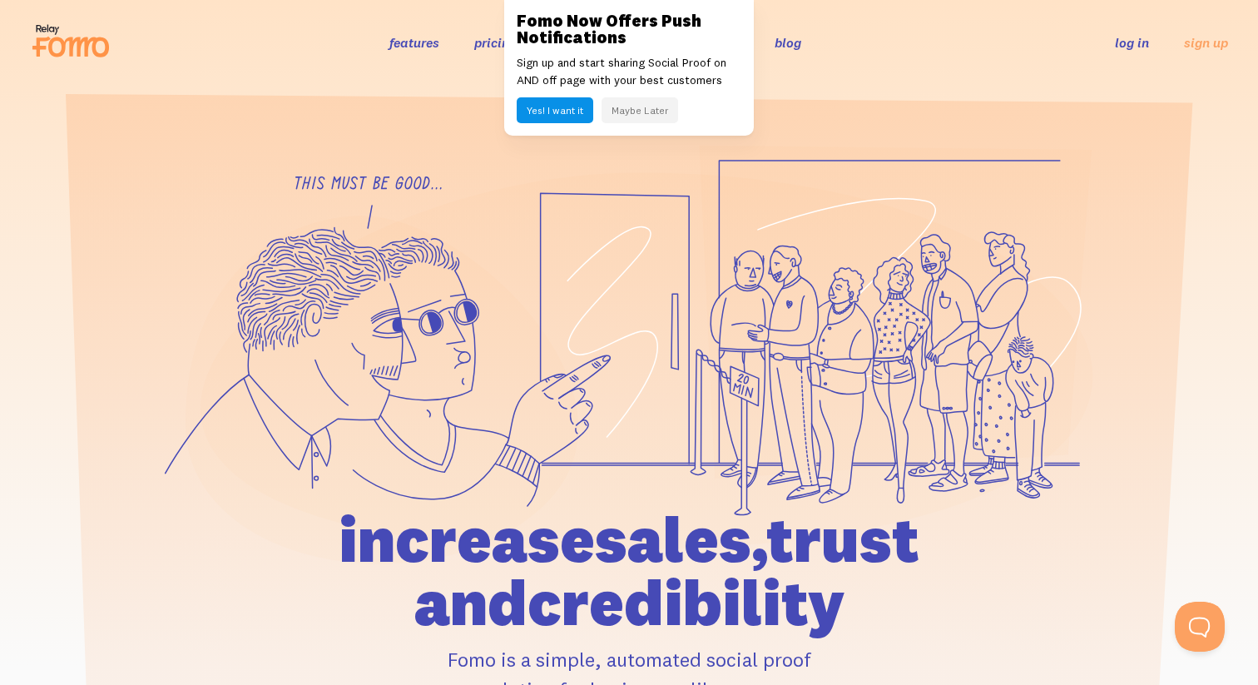
click at [1119, 41] on link "log in" at bounding box center [1132, 42] width 34 height 17
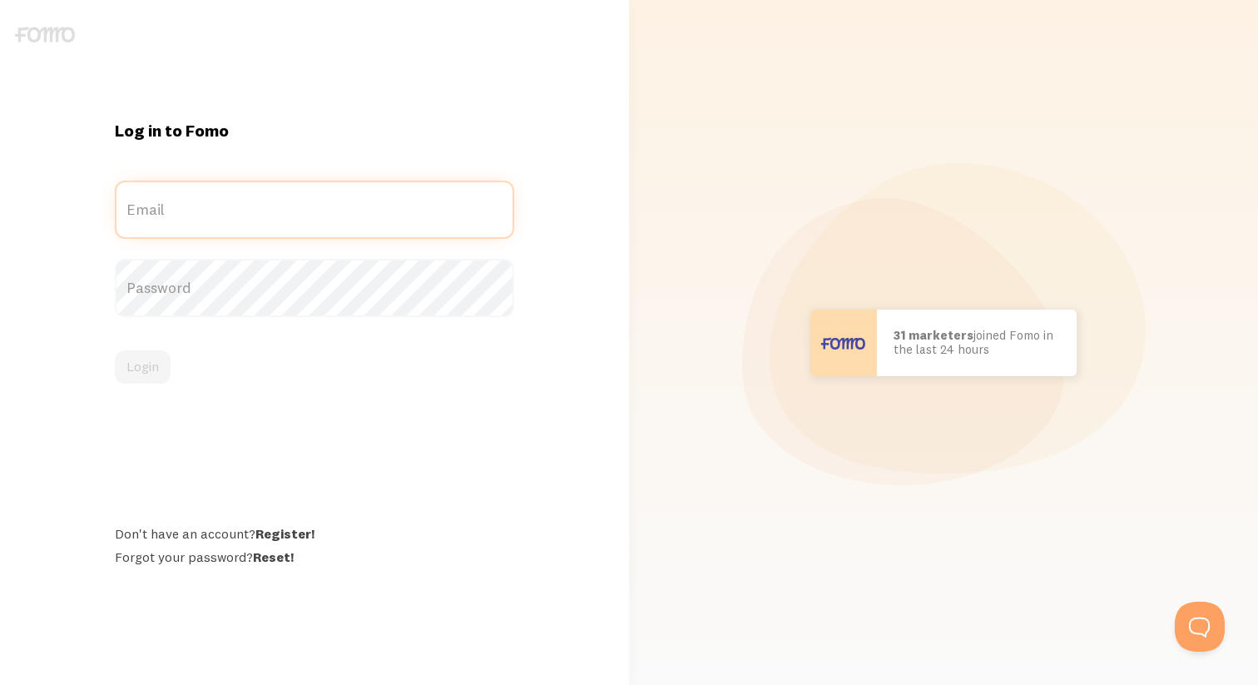
type input "[PERSON_NAME][EMAIL_ADDRESS][DOMAIN_NAME]"
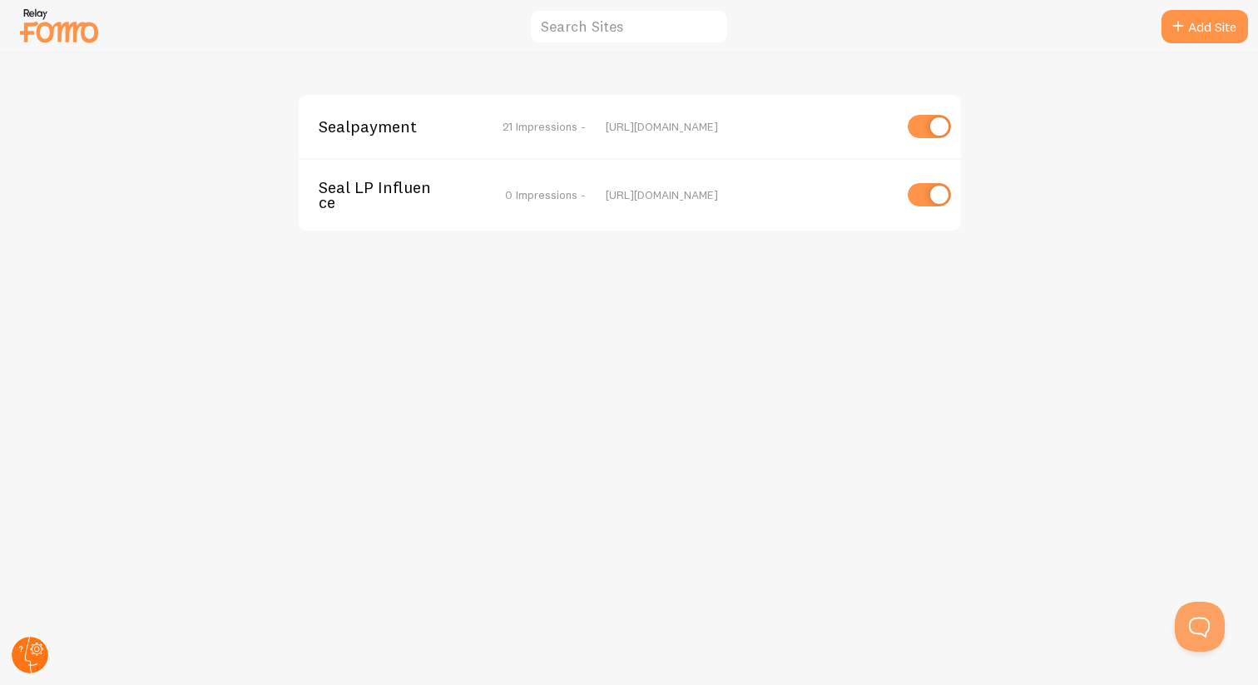
click at [37, 658] on circle at bounding box center [30, 655] width 37 height 37
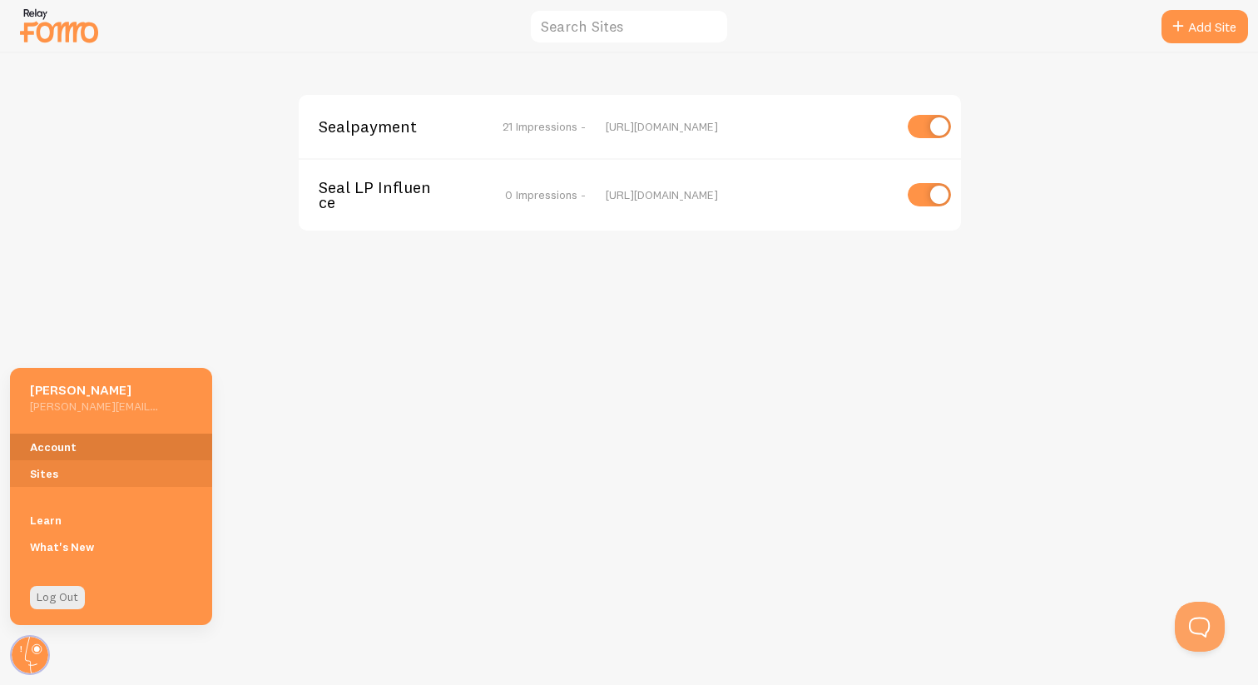
click at [66, 444] on link "Account" at bounding box center [111, 447] width 202 height 27
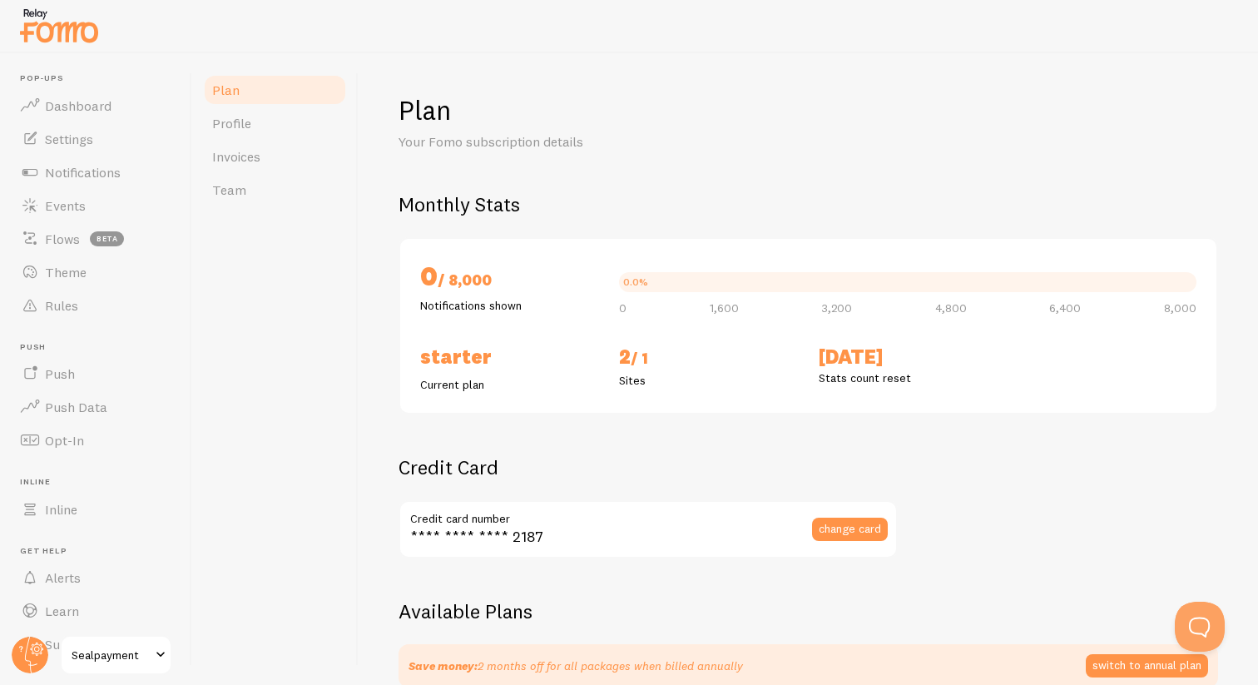
checkbox input "true"
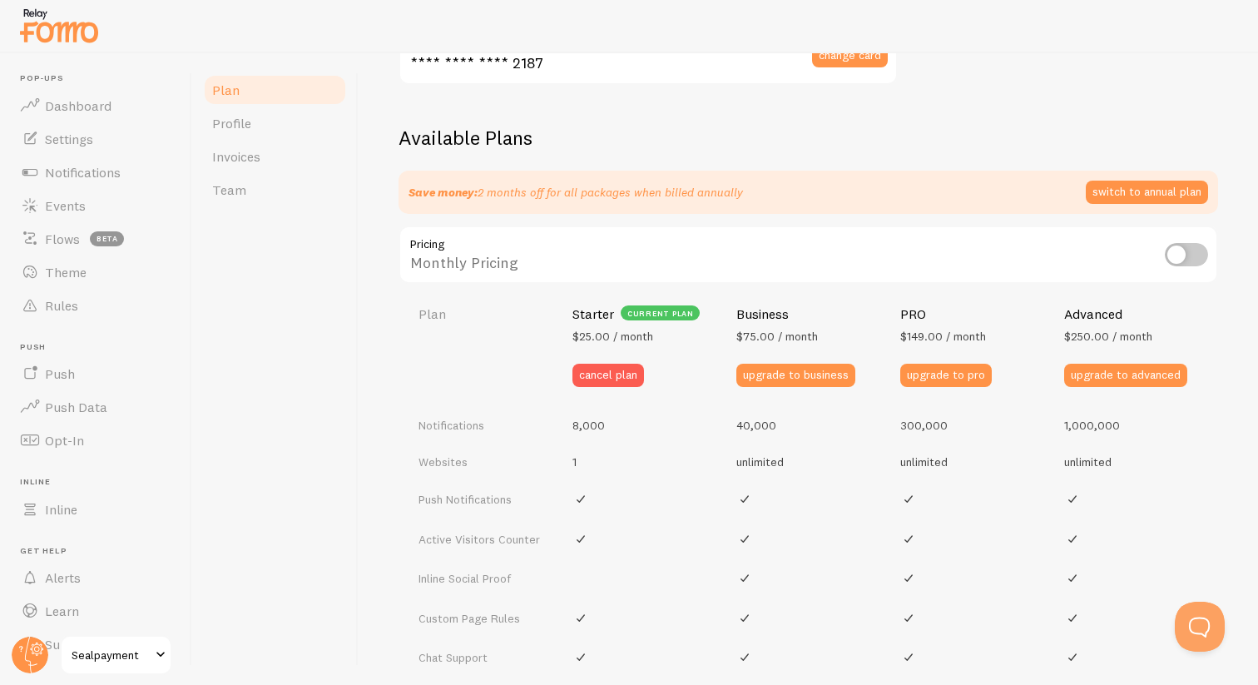
scroll to position [475, 0]
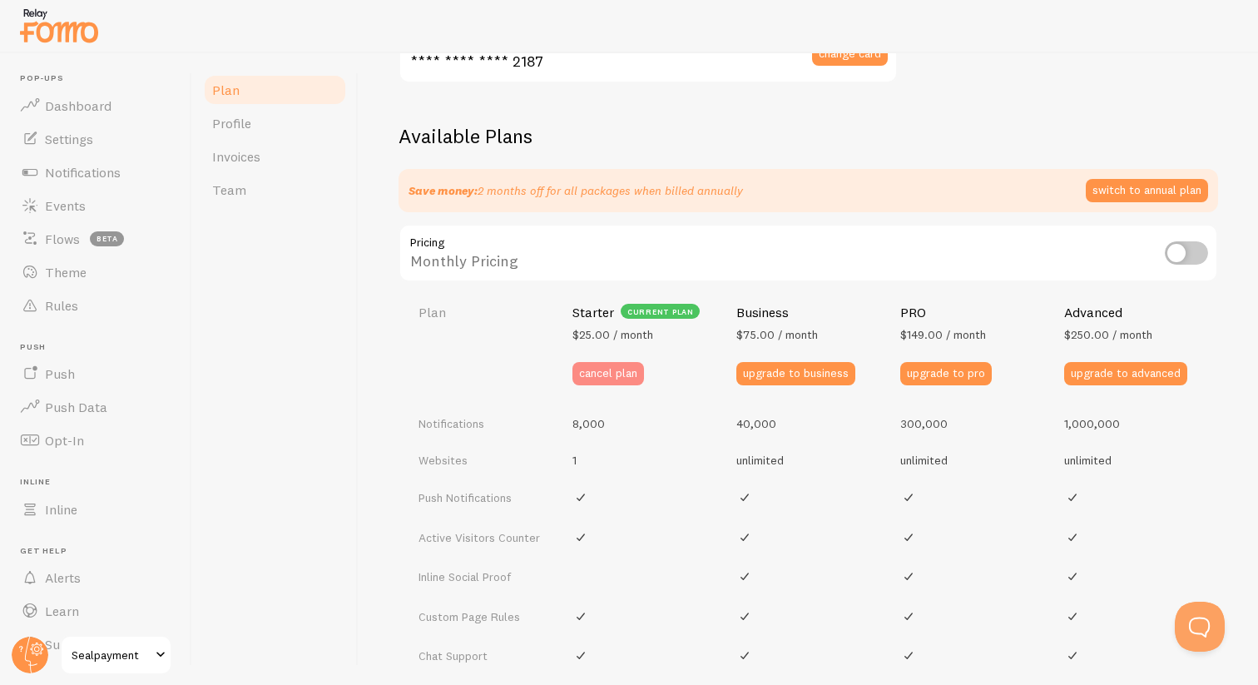
click at [616, 380] on button "cancel plan" at bounding box center [609, 373] width 72 height 23
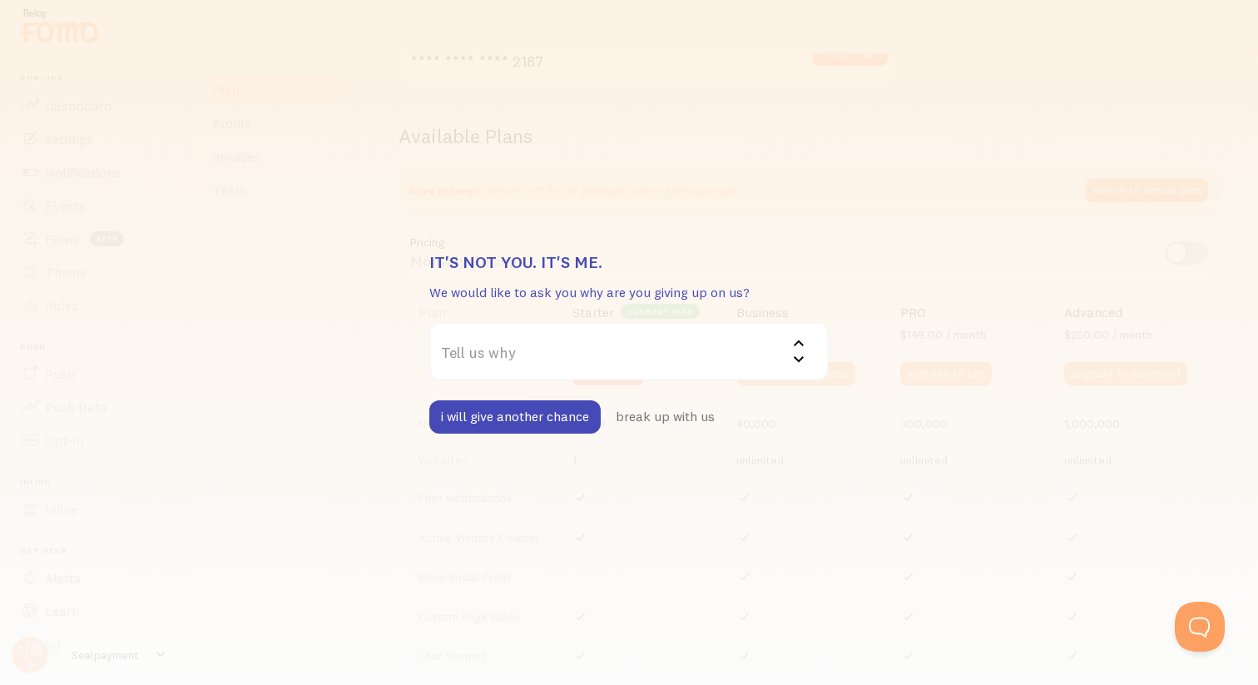
click at [574, 360] on label "Tell us why" at bounding box center [629, 351] width 400 height 58
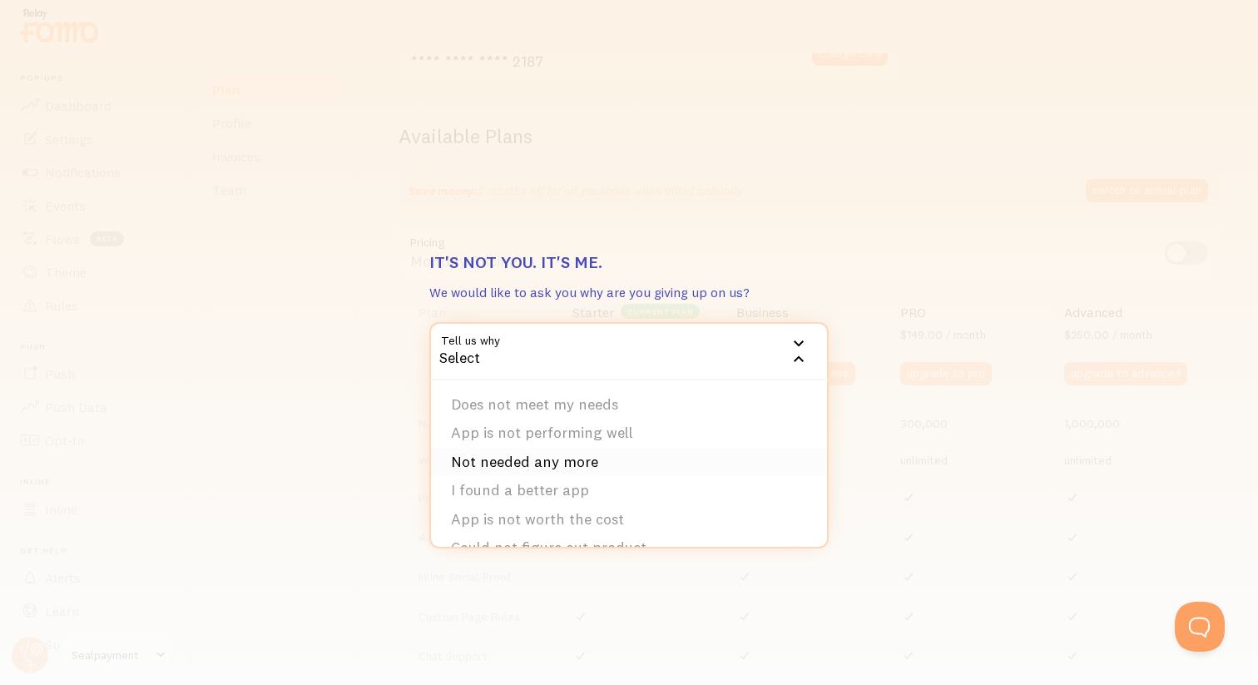
click at [549, 464] on li "Not needed any more" at bounding box center [629, 462] width 396 height 29
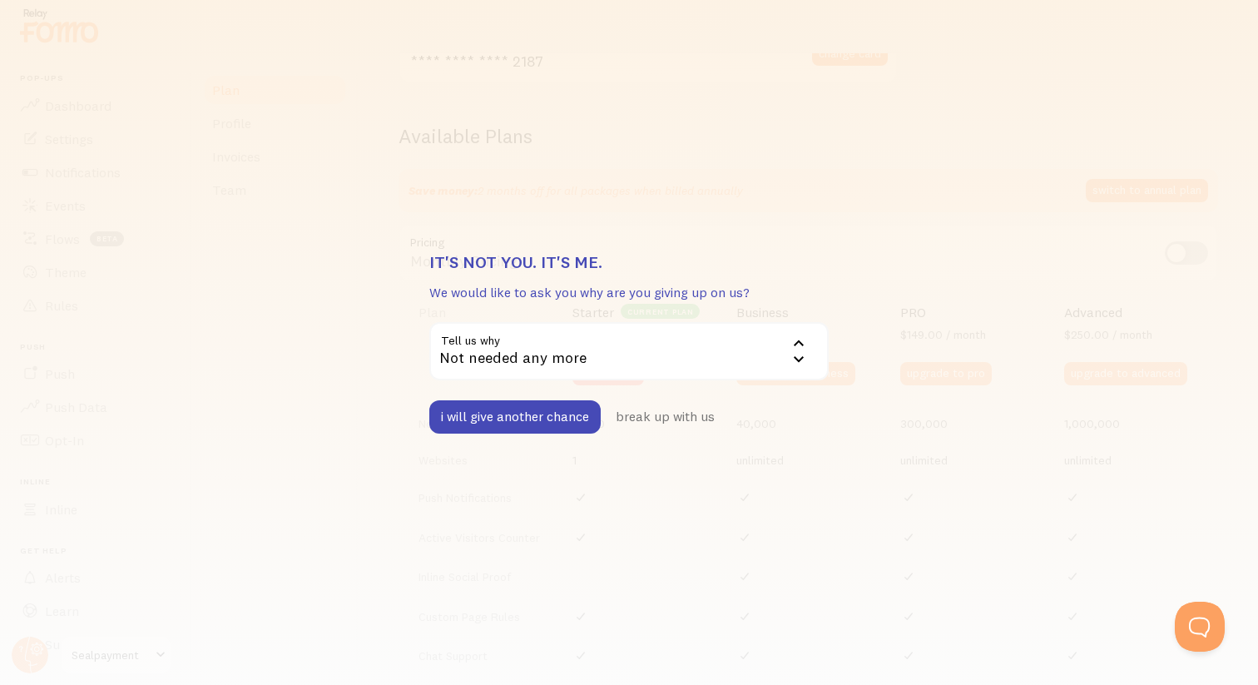
click at [601, 360] on div "Not needed any more" at bounding box center [629, 351] width 400 height 58
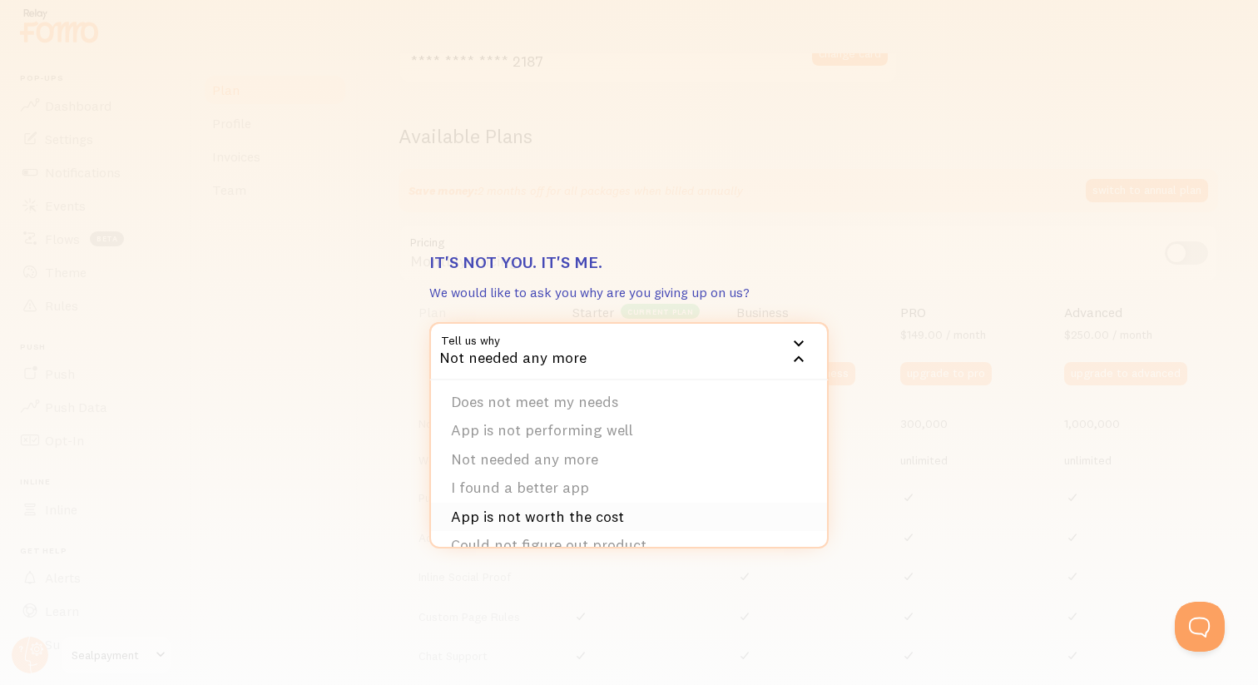
scroll to position [0, 0]
click at [513, 469] on li "Not needed any more" at bounding box center [629, 462] width 396 height 29
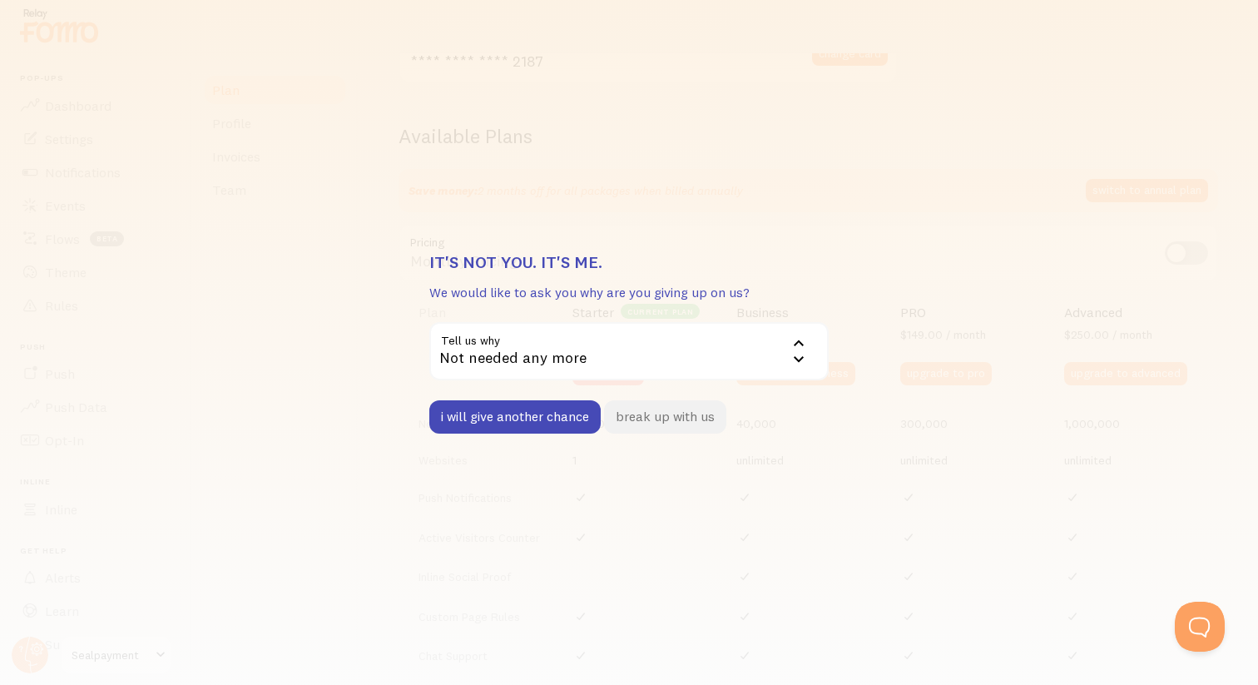
click at [669, 421] on button "break up with us" at bounding box center [665, 416] width 122 height 33
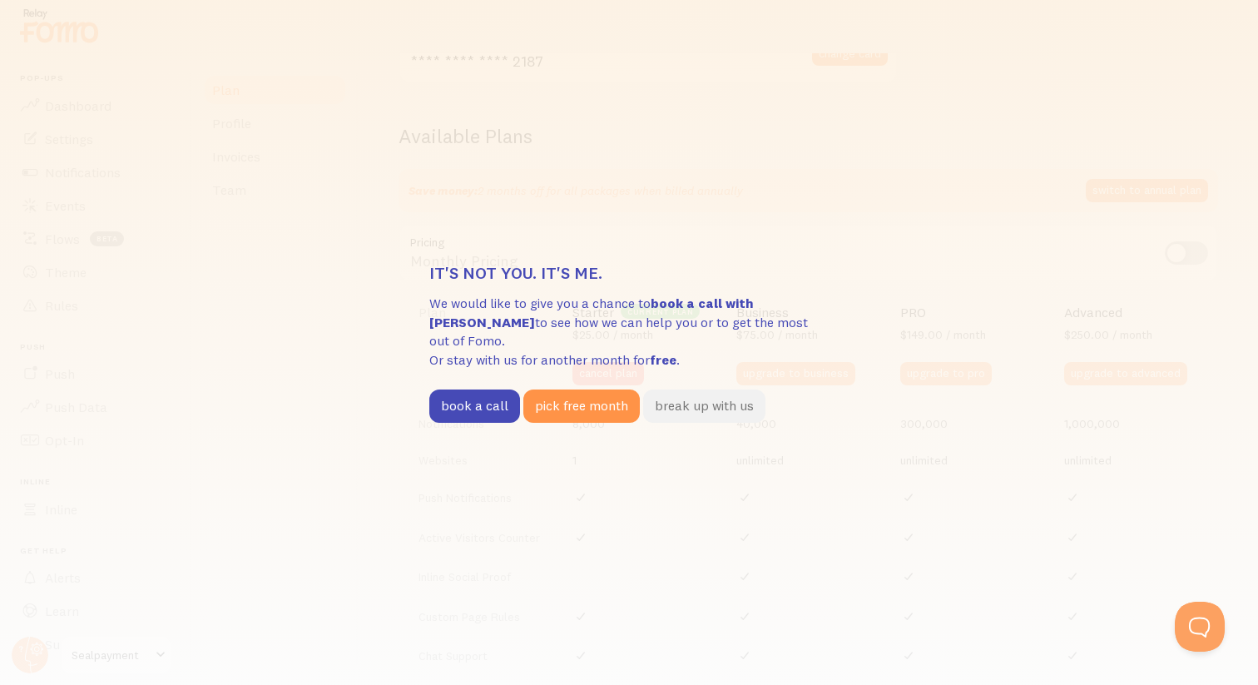
click at [678, 390] on button "break up with us" at bounding box center [704, 406] width 122 height 33
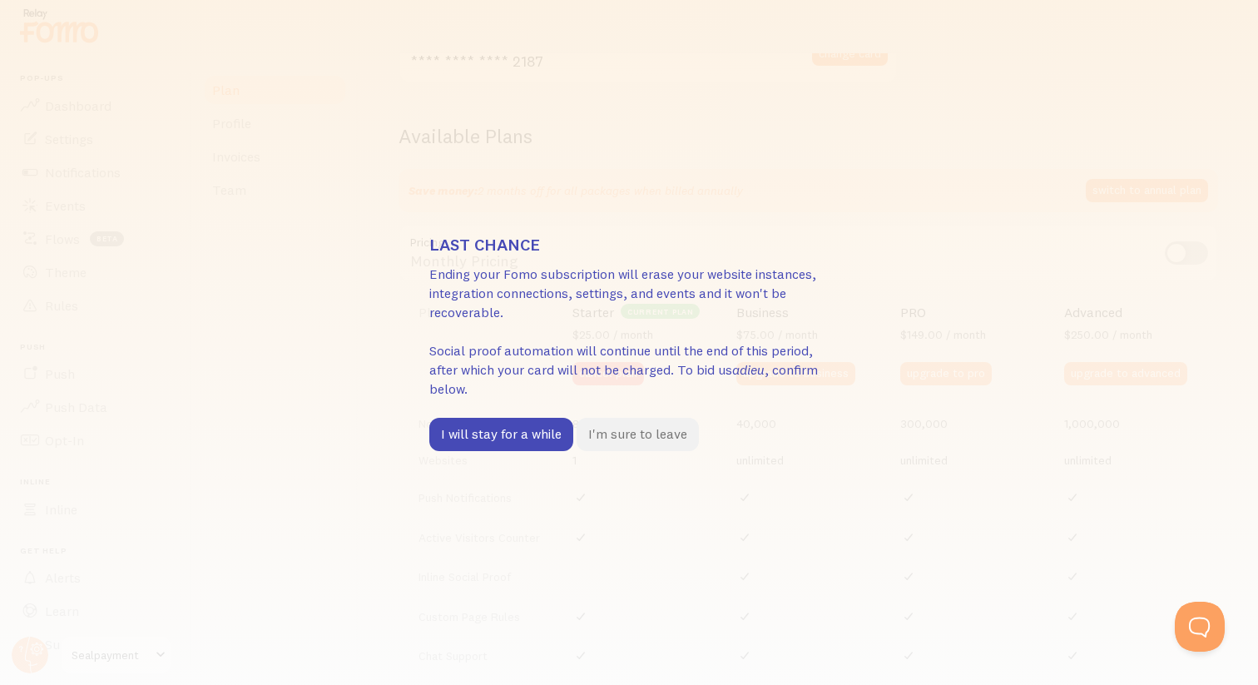
click at [650, 440] on button "I'm sure to leave" at bounding box center [638, 434] width 122 height 33
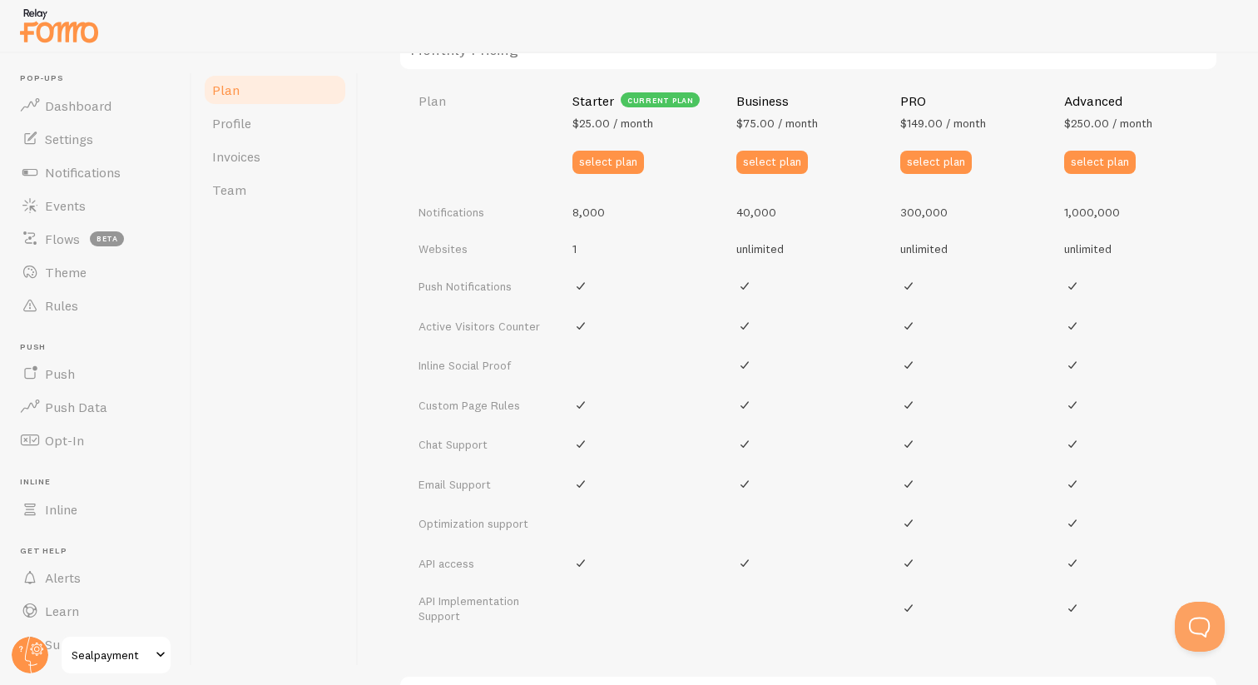
scroll to position [744, 0]
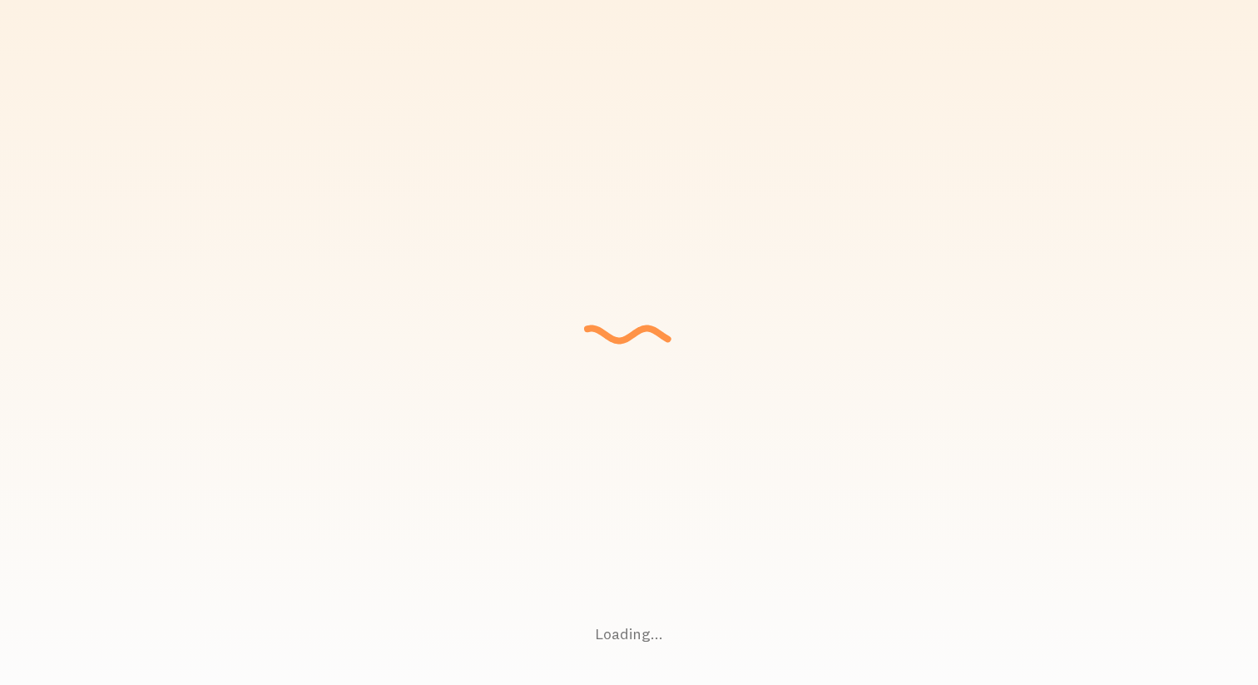
checkbox input "true"
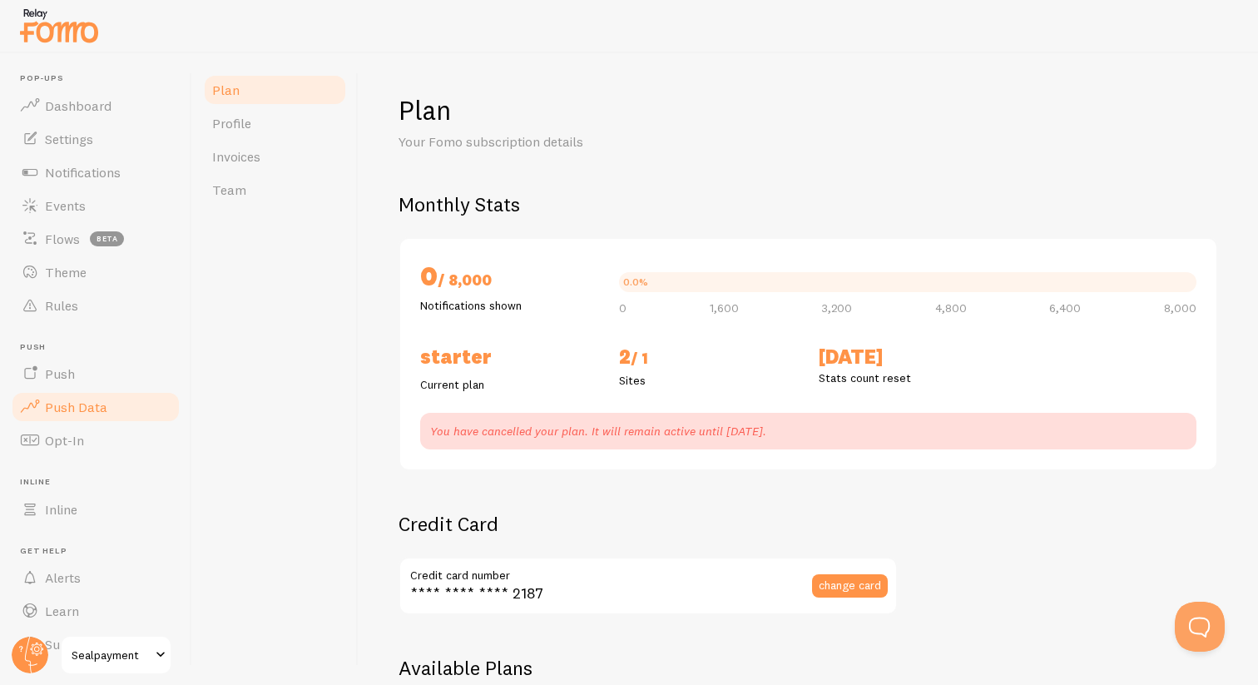
scroll to position [36, 0]
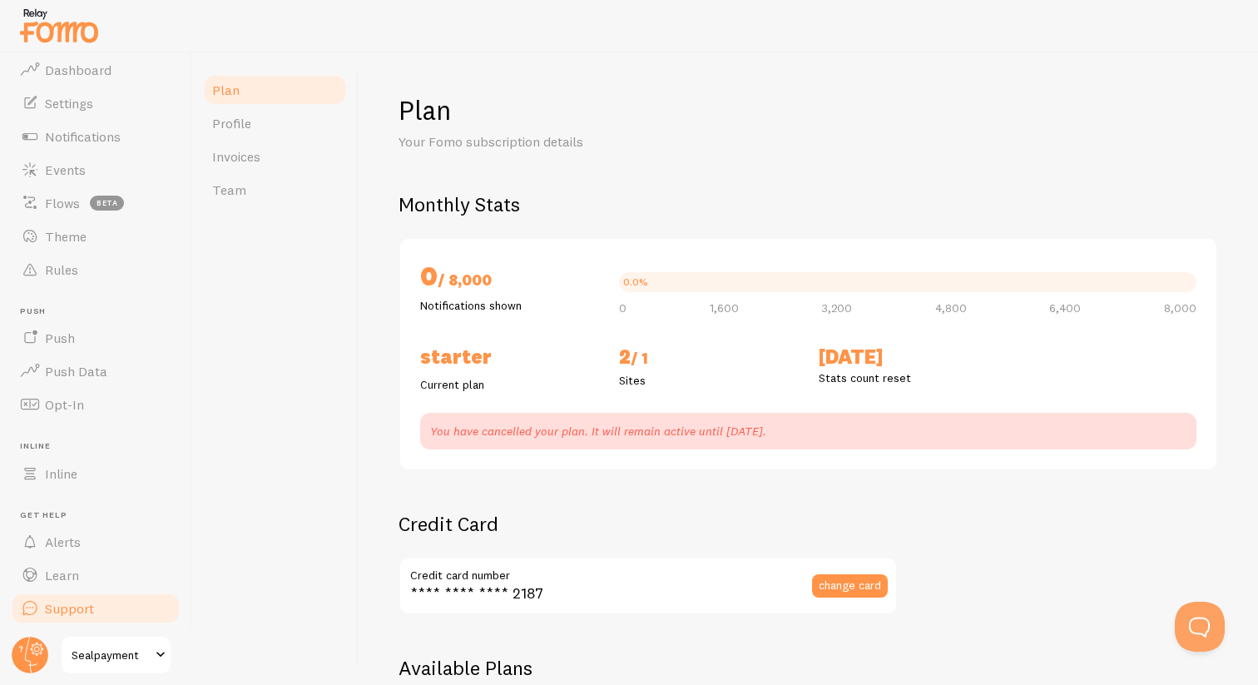
click at [84, 613] on span "Support" at bounding box center [69, 608] width 49 height 17
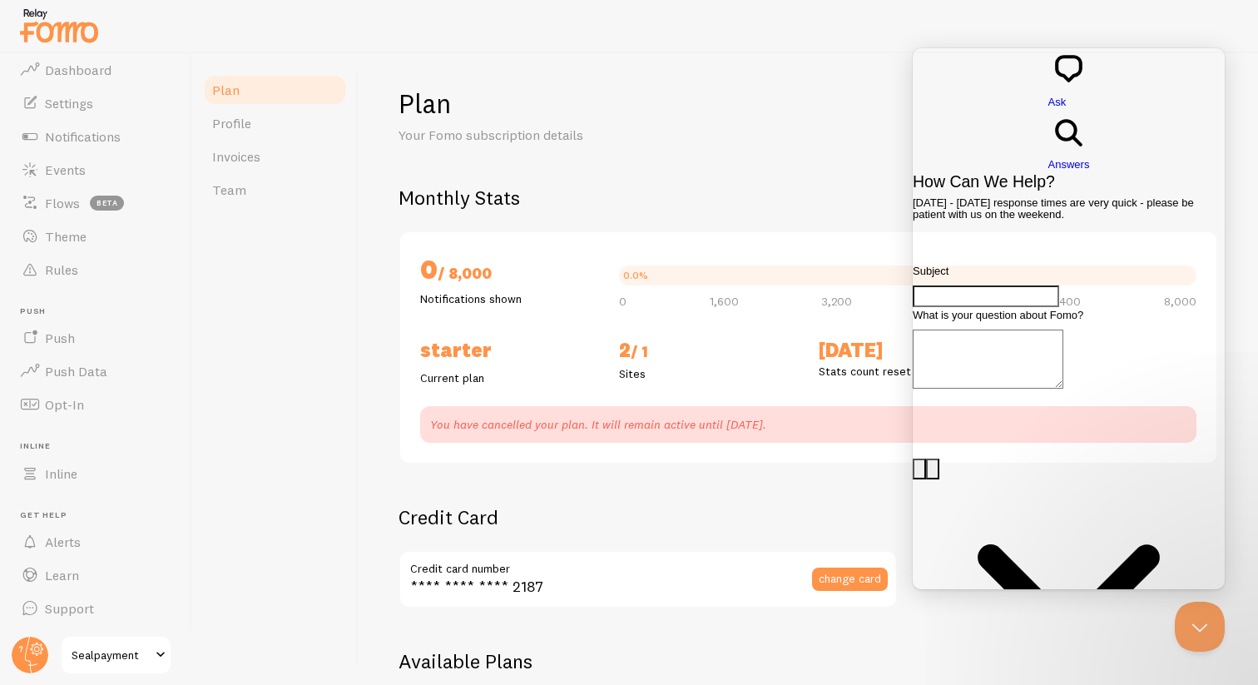
scroll to position [0, 0]
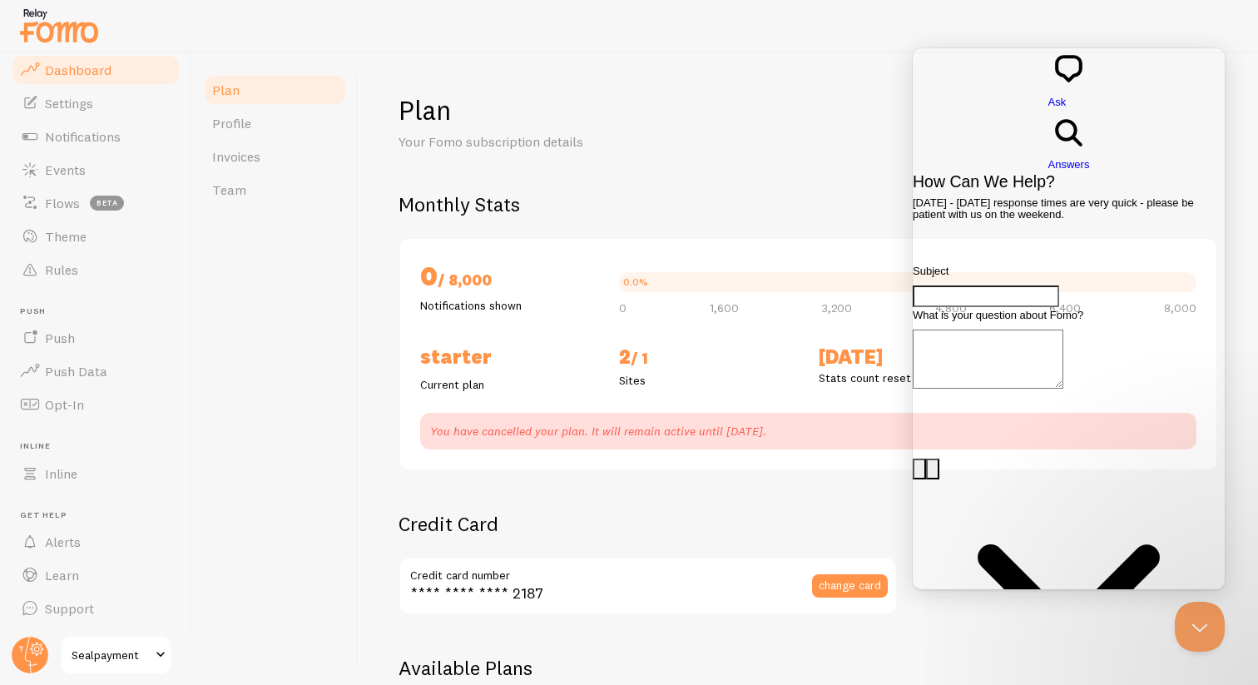
click at [84, 75] on span "Dashboard" at bounding box center [78, 70] width 67 height 17
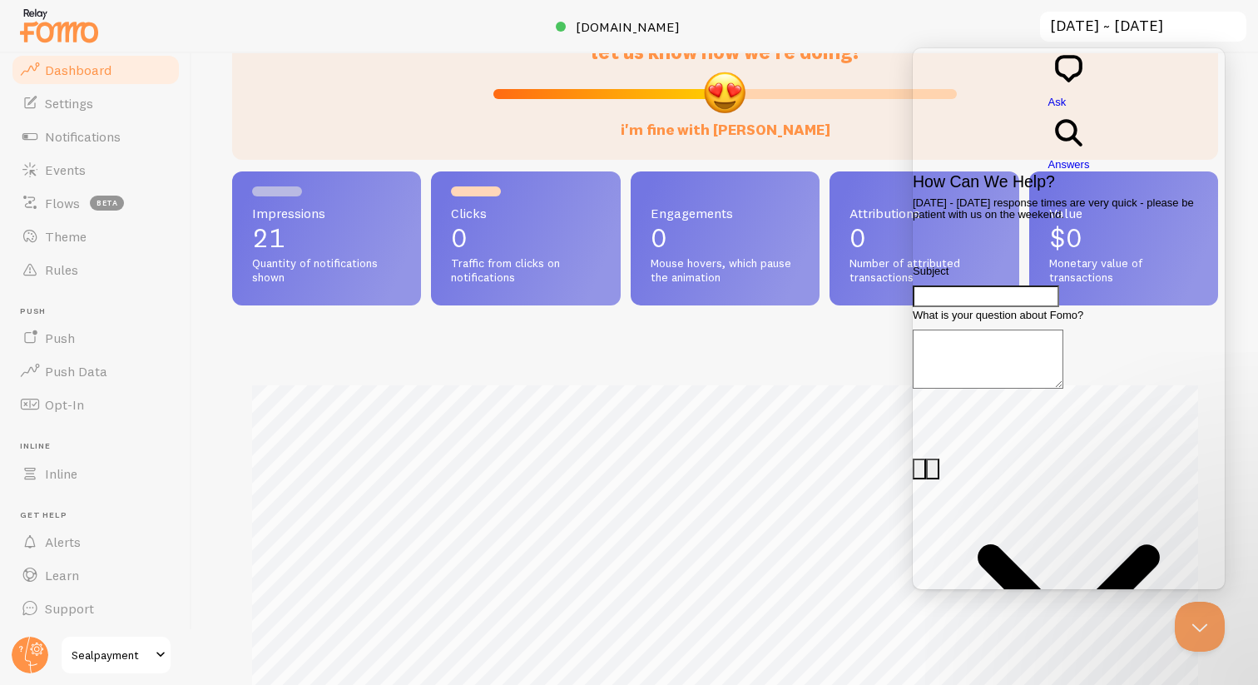
scroll to position [77, 0]
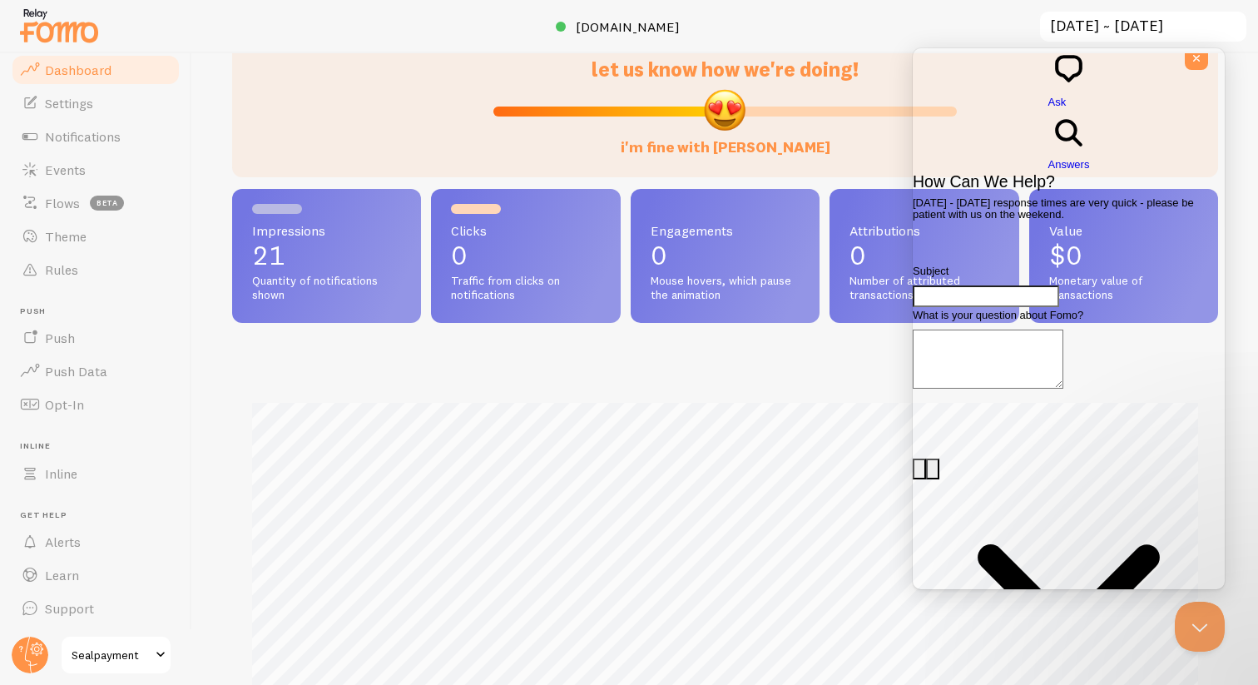
click at [1110, 31] on input "2025-07-11 ~ 2025-08-10" at bounding box center [1144, 27] width 210 height 34
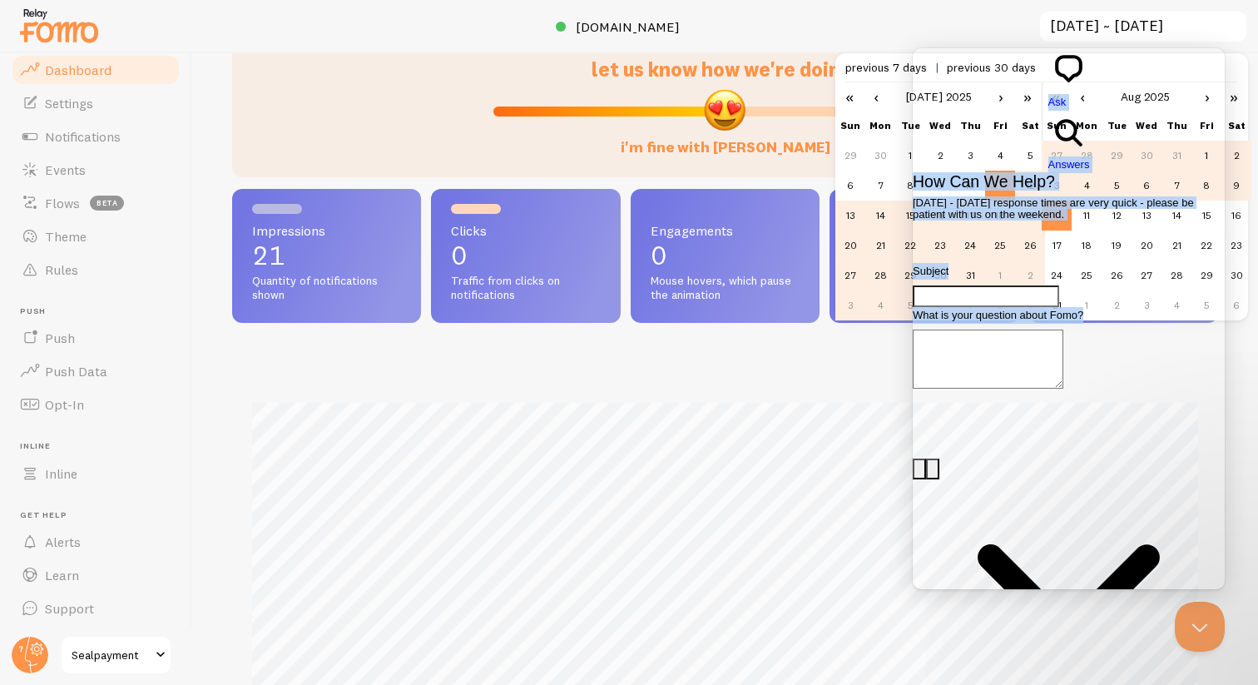
drag, startPoint x: 960, startPoint y: 63, endPoint x: 955, endPoint y: 344, distance: 280.5
click at [955, 345] on div "Go back chat-square Ask search-medium Answers How Can We Help? Monday - Friday …" at bounding box center [1069, 406] width 312 height 716
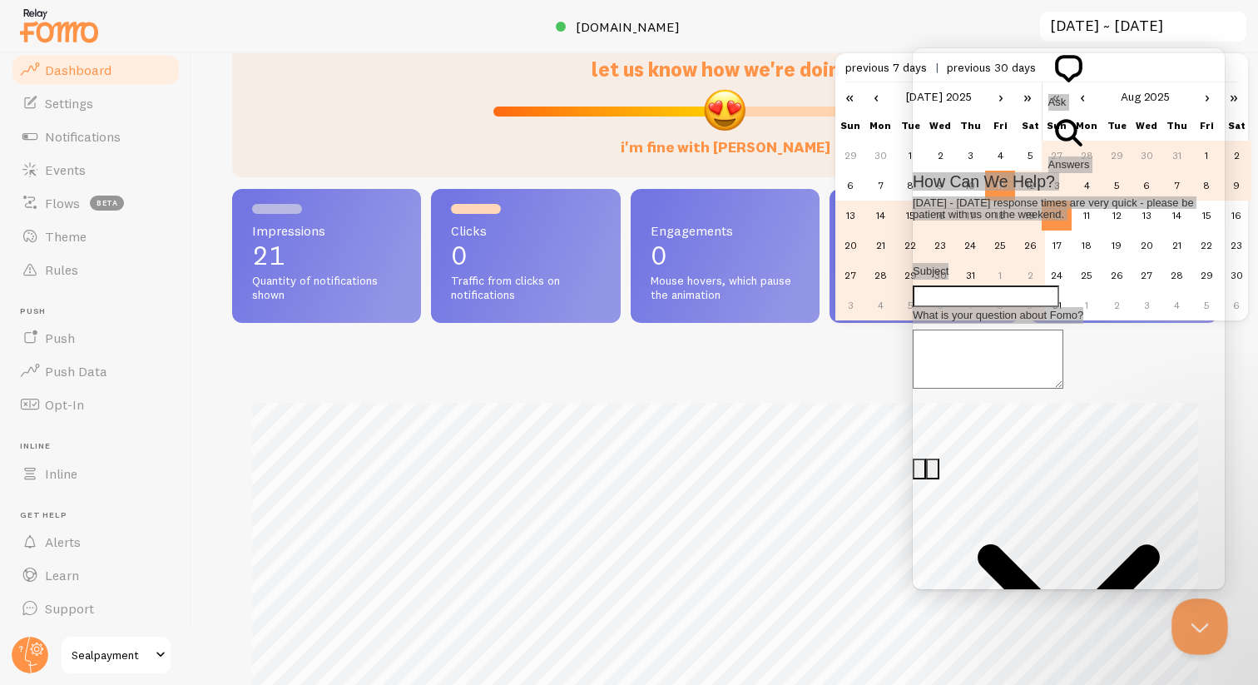
click at [1207, 624] on button "Close Beacon popover" at bounding box center [1197, 623] width 50 height 50
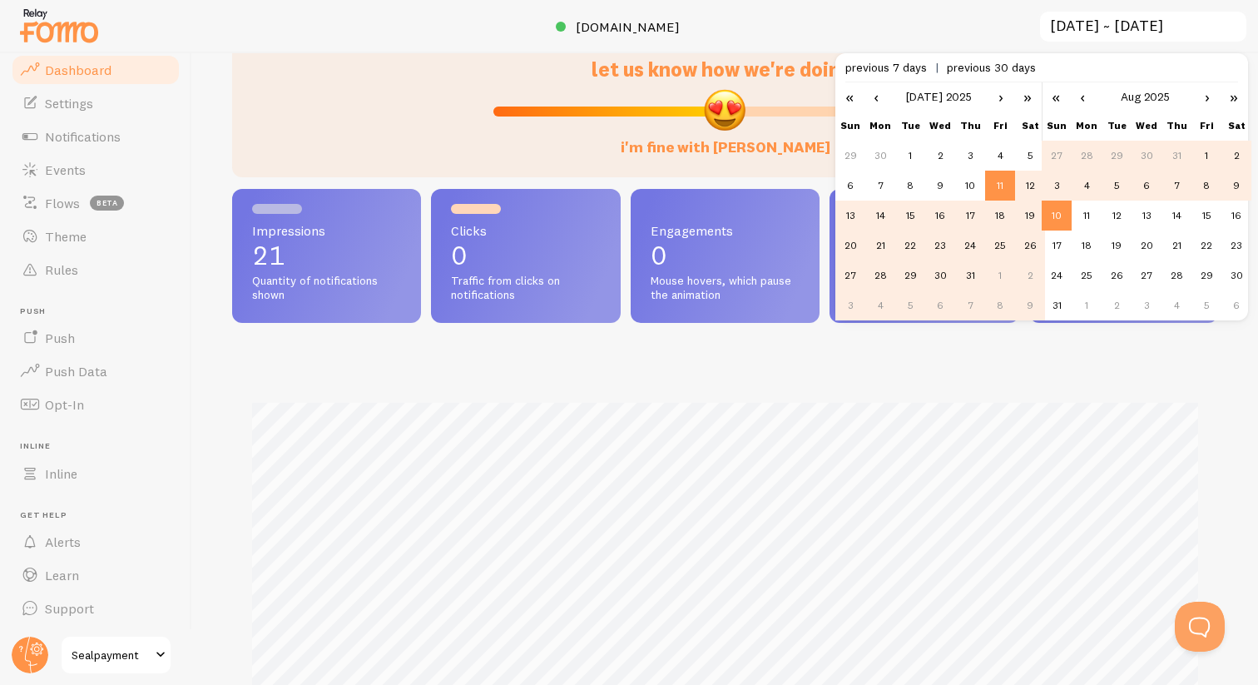
click at [880, 99] on link "‹" at bounding box center [876, 96] width 25 height 28
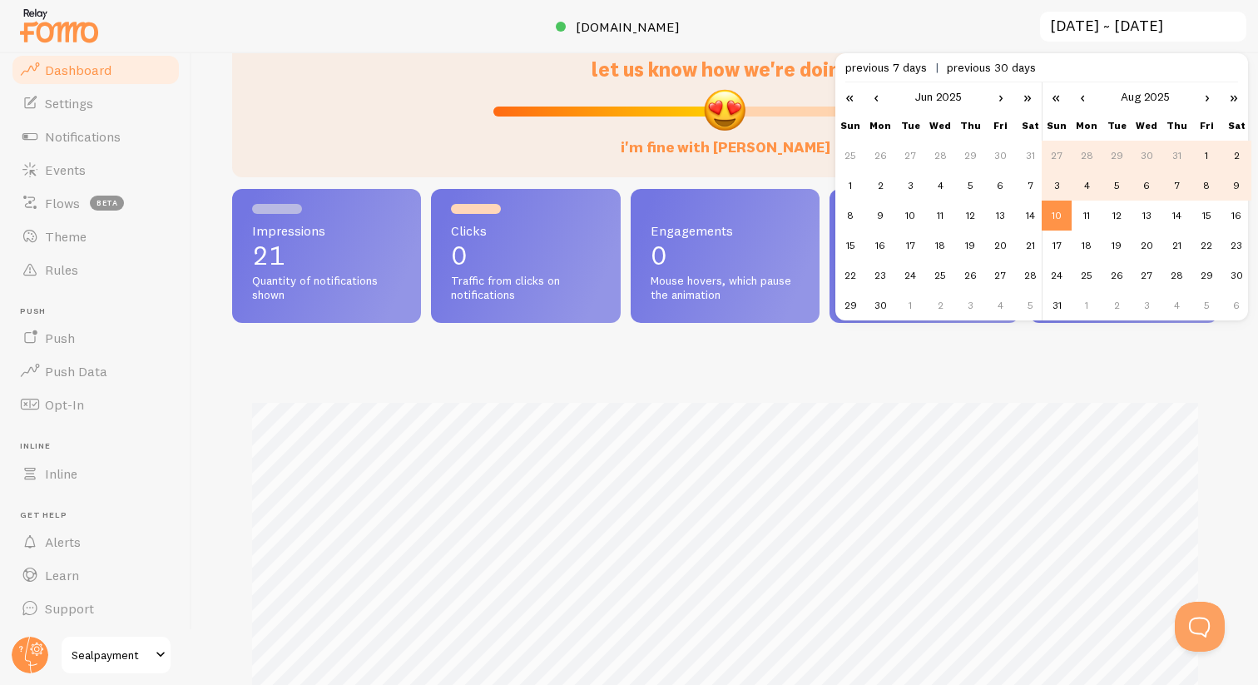
click at [880, 99] on link "‹" at bounding box center [876, 96] width 25 height 28
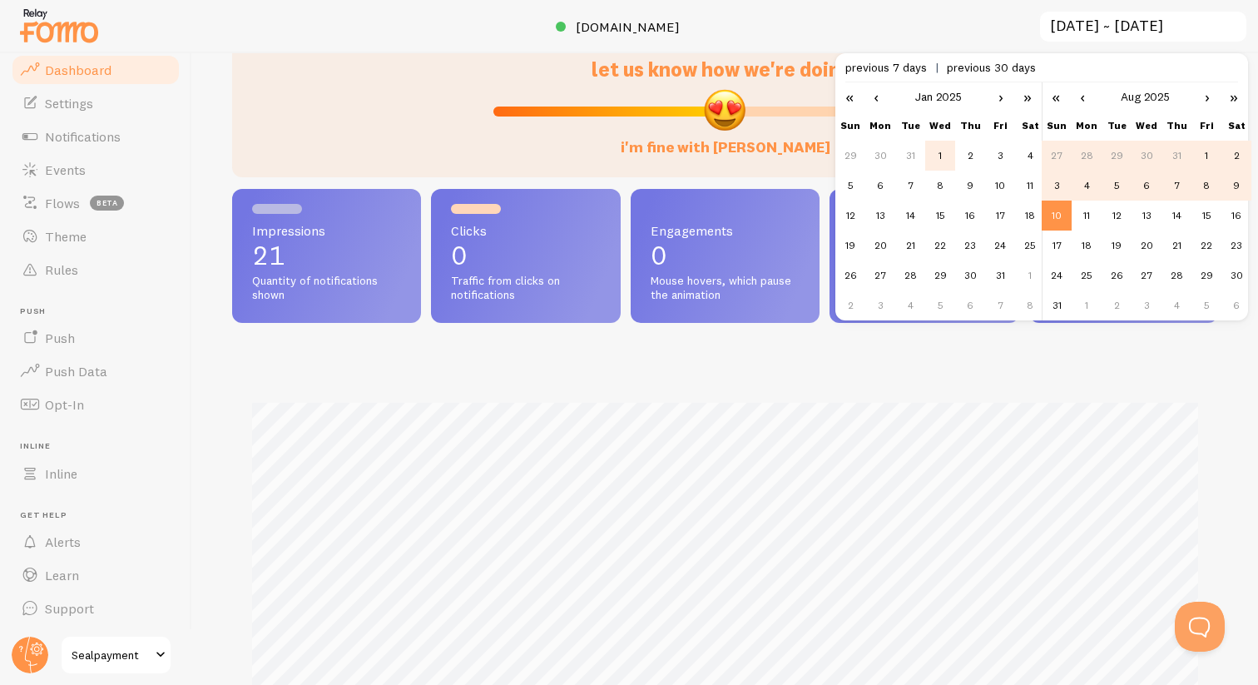
click at [945, 162] on td "1" at bounding box center [941, 156] width 30 height 30
type input "2025-01-01 ~ 2025-08-10"
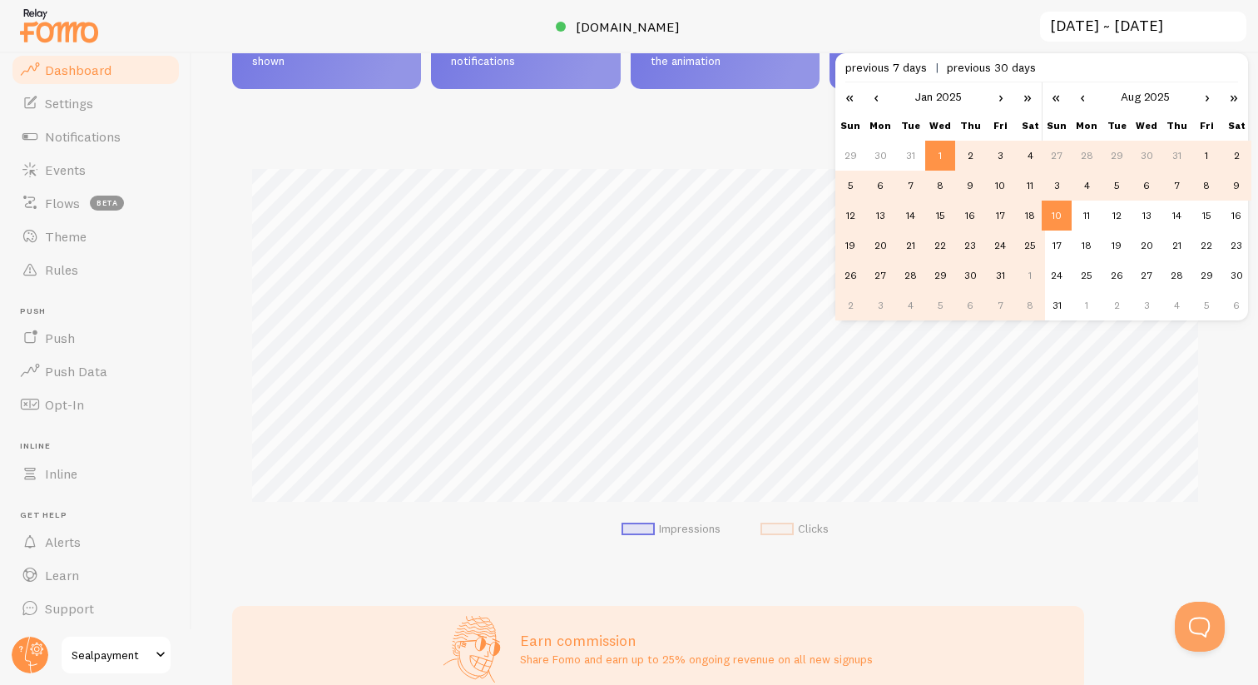
scroll to position [330, 0]
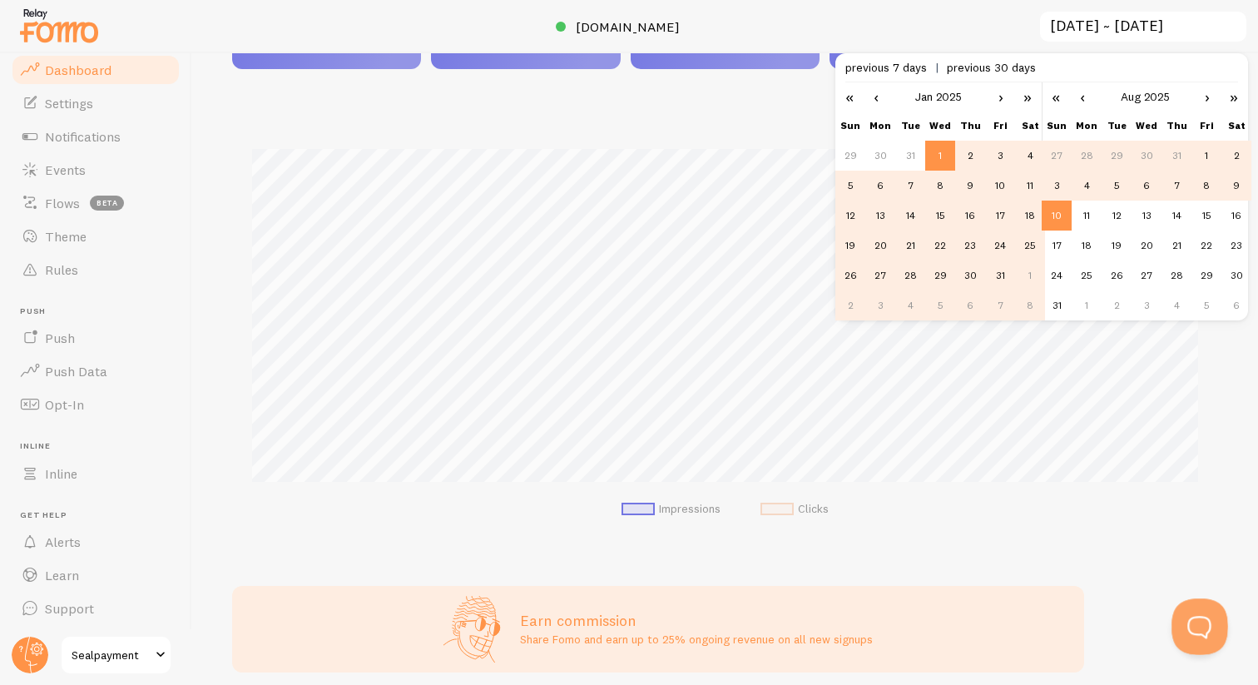
click at [1197, 634] on button "Open Beacon popover" at bounding box center [1197, 623] width 50 height 50
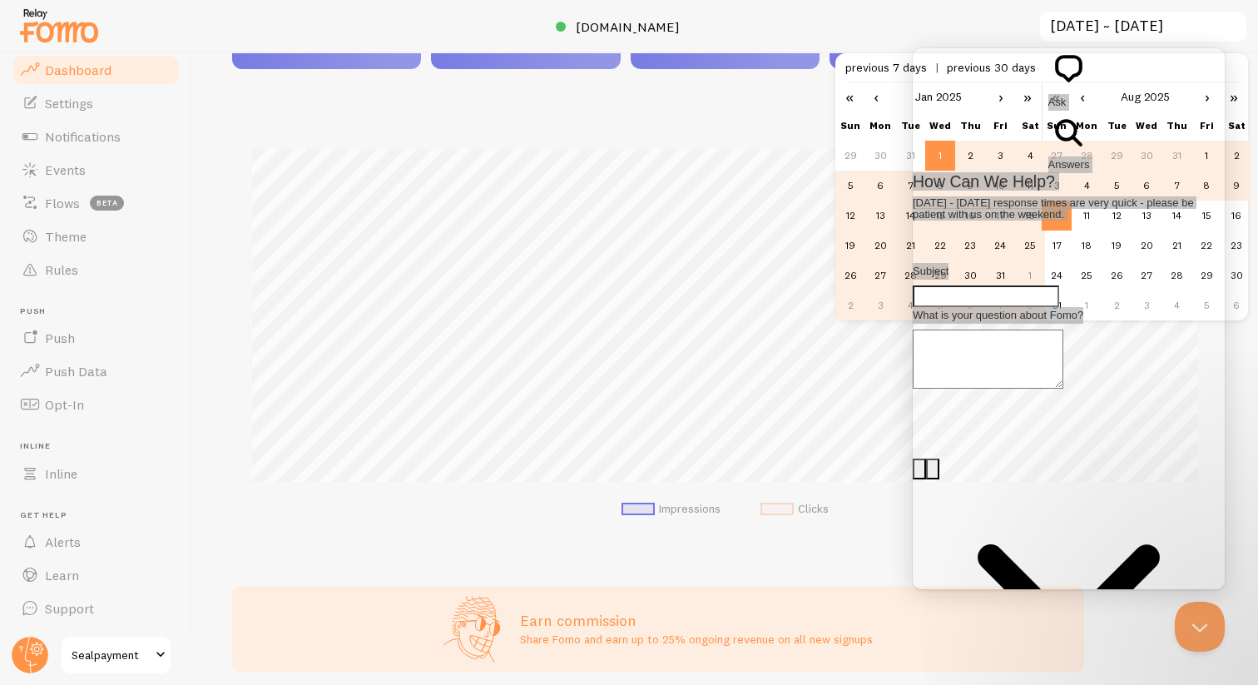
click at [959, 13] on div at bounding box center [629, 26] width 1258 height 53
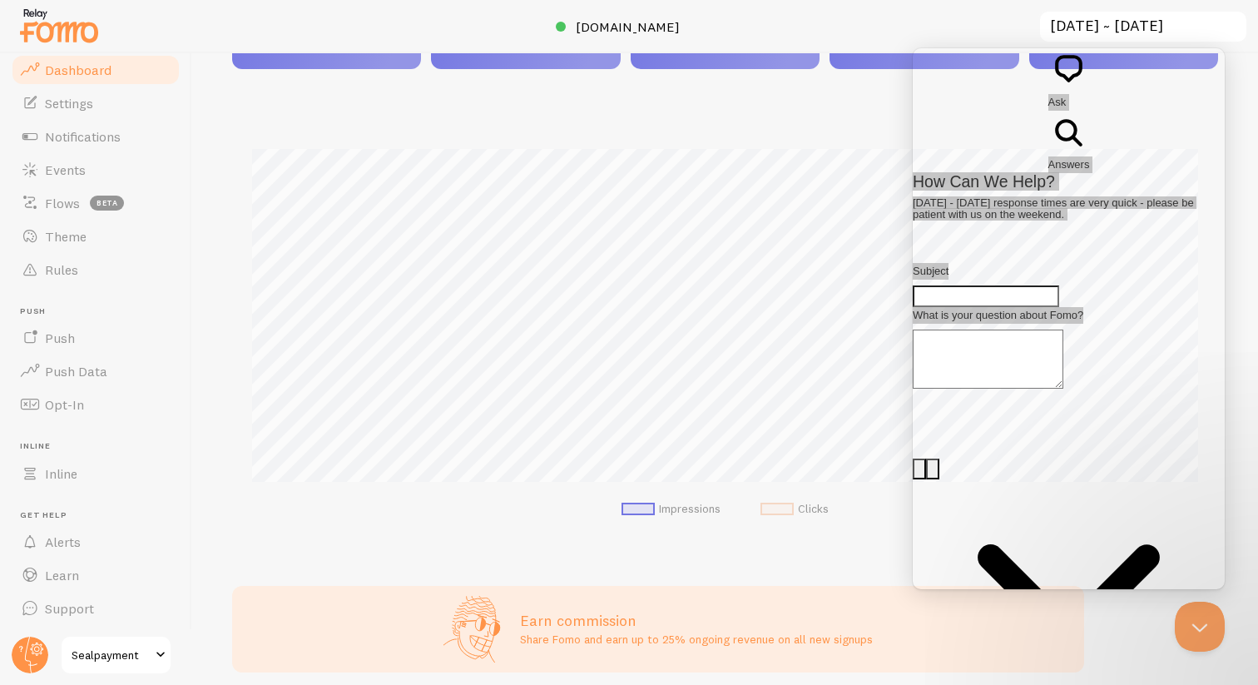
drag, startPoint x: 907, startPoint y: 27, endPoint x: 912, endPoint y: 82, distance: 55.2
click at [907, 49] on div at bounding box center [629, 26] width 1258 height 53
click at [1196, 619] on button "Close Beacon popover" at bounding box center [1197, 623] width 50 height 50
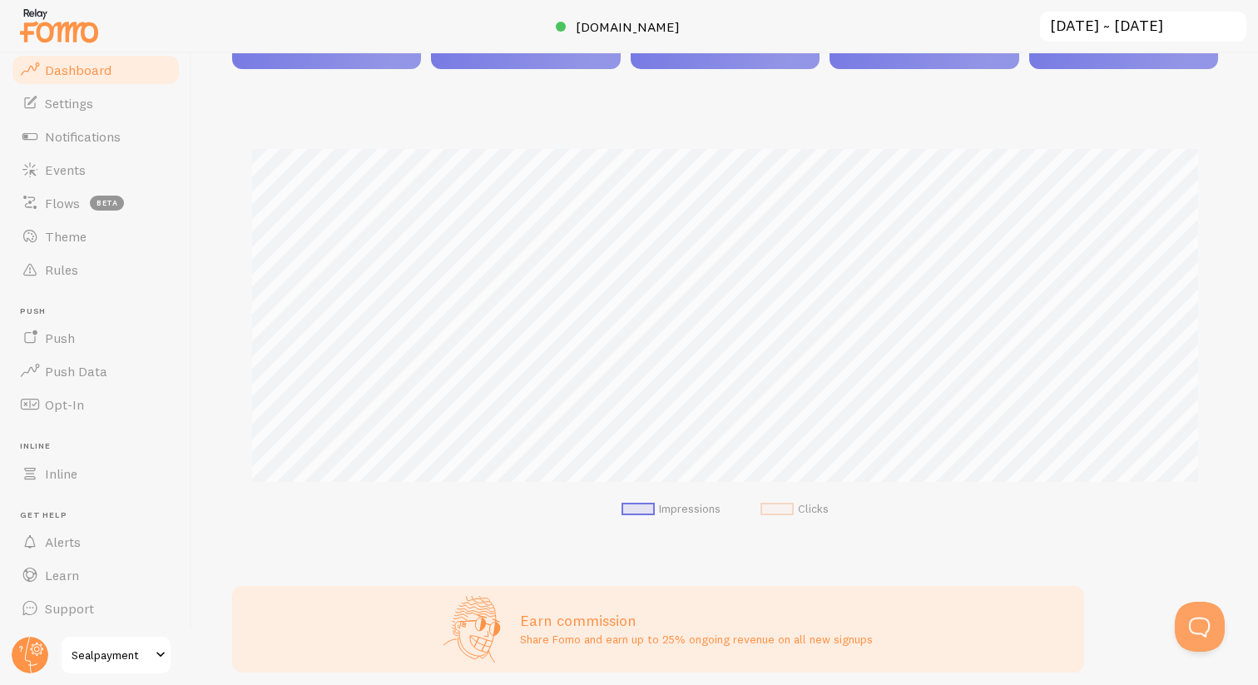
click at [191, 27] on div at bounding box center [629, 26] width 1258 height 53
